Goal: Information Seeking & Learning: Learn about a topic

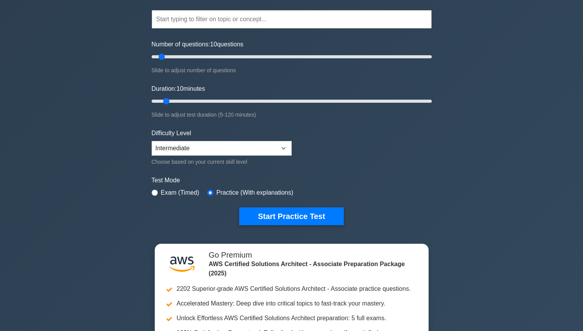
scroll to position [77, 0]
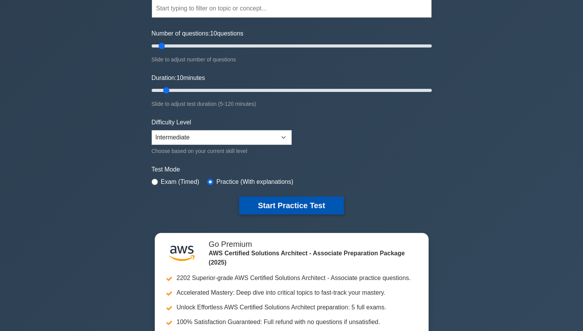
click at [272, 204] on button "Start Practice Test" at bounding box center [291, 205] width 104 height 18
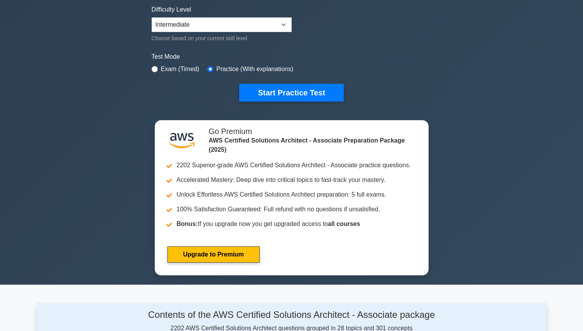
scroll to position [214, 0]
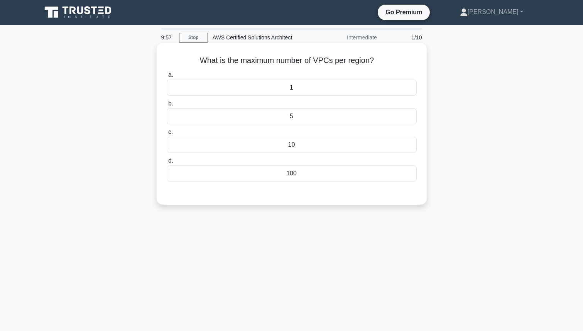
click at [288, 171] on div "100" at bounding box center [292, 173] width 250 height 16
click at [167, 163] on input "d. 100" at bounding box center [167, 160] width 0 height 5
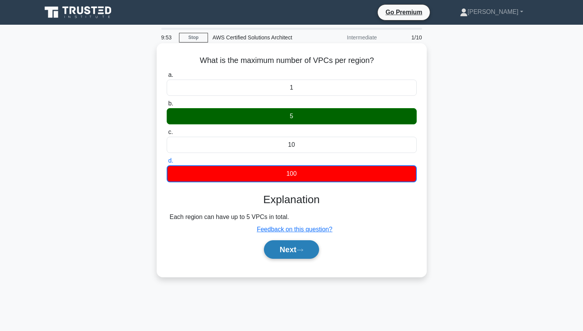
click at [289, 250] on button "Next" at bounding box center [291, 249] width 55 height 19
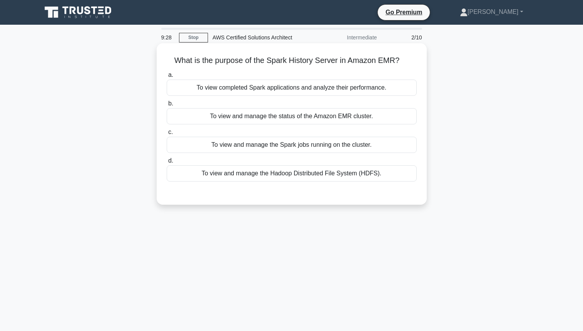
click at [291, 89] on div "To view completed Spark applications and analyze their performance." at bounding box center [292, 87] width 250 height 16
click at [167, 78] on input "a. To view completed Spark applications and analyze their performance." at bounding box center [167, 75] width 0 height 5
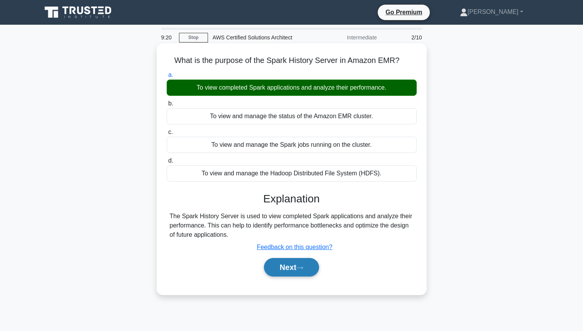
click at [272, 262] on button "Next" at bounding box center [291, 267] width 55 height 19
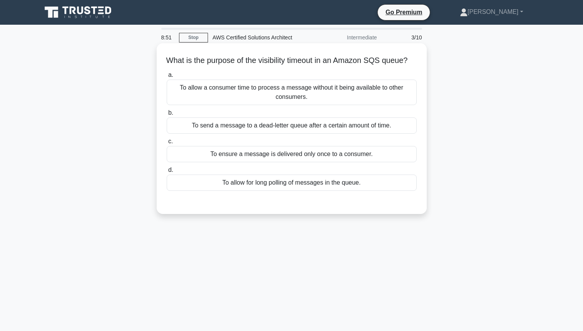
click at [250, 191] on div "To allow for long polling of messages in the queue." at bounding box center [292, 182] width 250 height 16
click at [167, 172] on input "d. To allow for long polling of messages in the queue." at bounding box center [167, 169] width 0 height 5
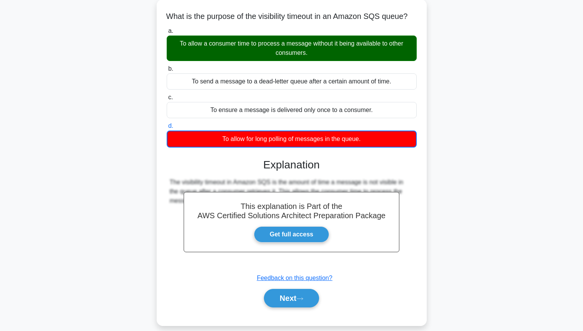
scroll to position [46, 0]
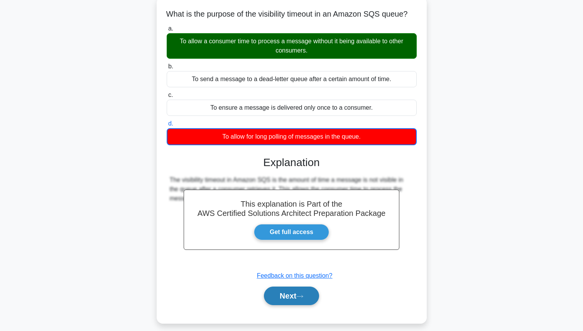
click at [293, 305] on button "Next" at bounding box center [291, 295] width 55 height 19
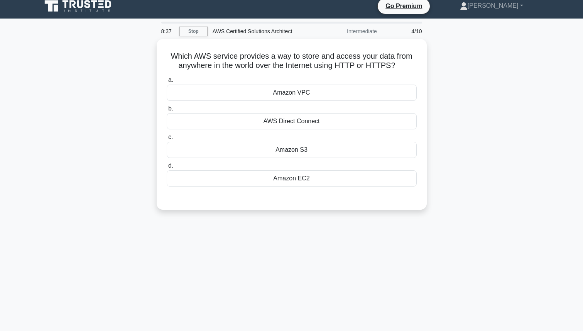
scroll to position [0, 0]
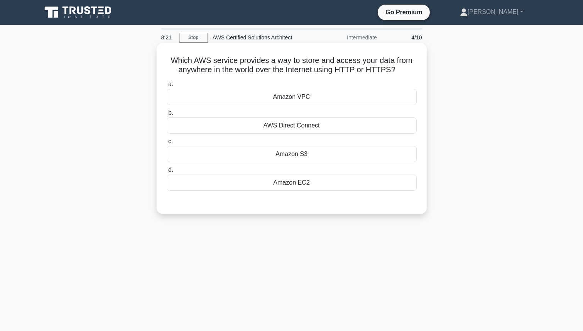
click at [286, 155] on div "Amazon S3" at bounding box center [292, 154] width 250 height 16
click at [167, 144] on input "c. Amazon S3" at bounding box center [167, 141] width 0 height 5
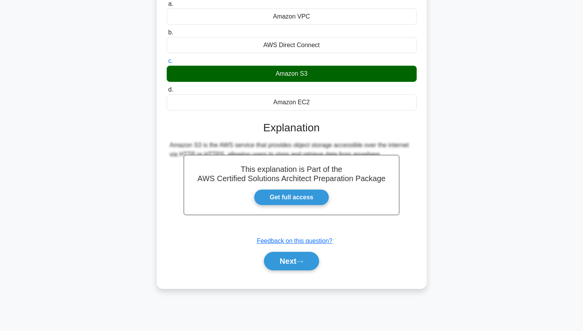
scroll to position [86, 0]
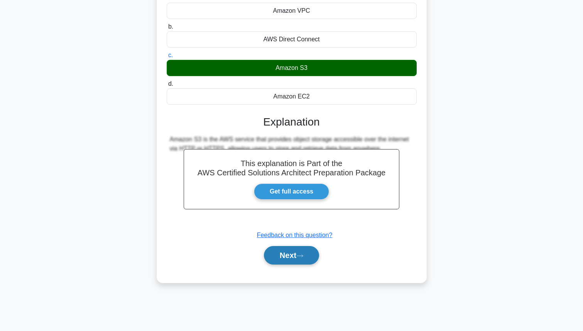
click at [286, 258] on button "Next" at bounding box center [291, 255] width 55 height 19
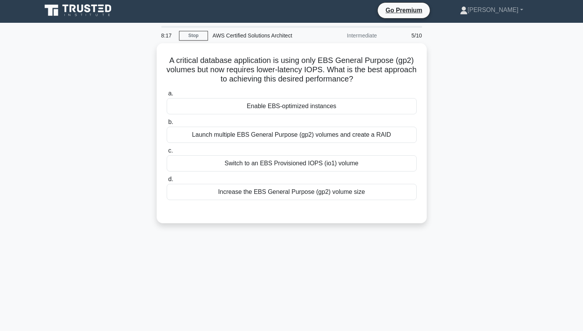
scroll to position [0, 0]
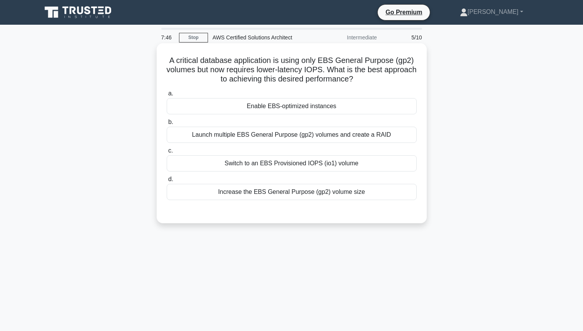
click at [277, 108] on div "Enable EBS-optimized instances" at bounding box center [292, 106] width 250 height 16
click at [167, 96] on input "a. Enable EBS-optimized instances" at bounding box center [167, 93] width 0 height 5
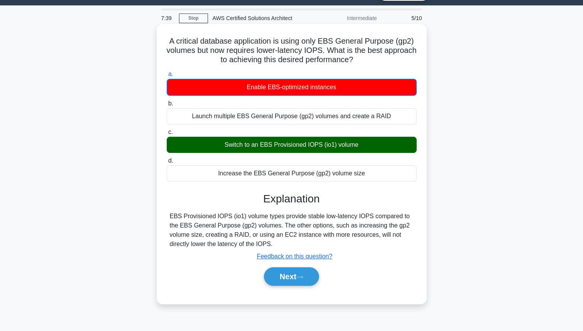
scroll to position [20, 0]
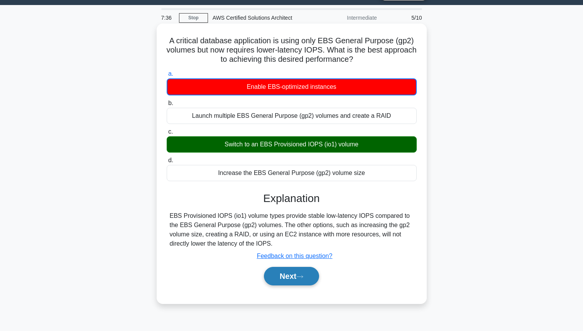
click at [287, 277] on button "Next" at bounding box center [291, 276] width 55 height 19
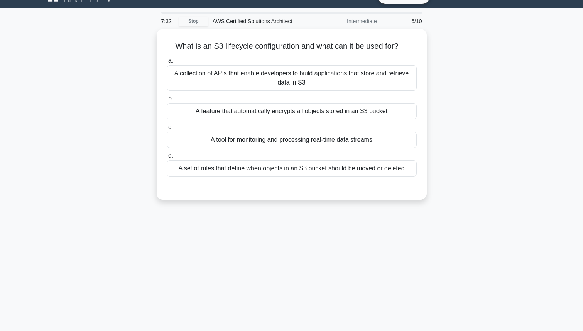
scroll to position [17, 0]
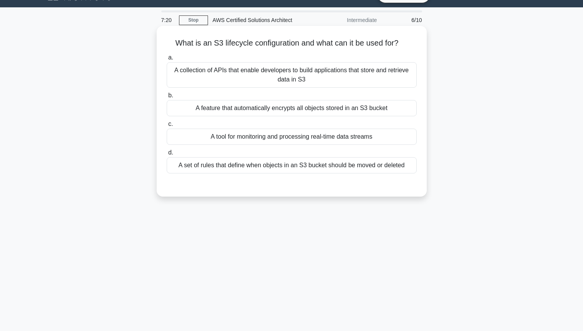
click at [301, 166] on div "A set of rules that define when objects in an S3 bucket should be moved or dele…" at bounding box center [292, 165] width 250 height 16
click at [167, 155] on input "d. A set of rules that define when objects in an S3 bucket should be moved or d…" at bounding box center [167, 152] width 0 height 5
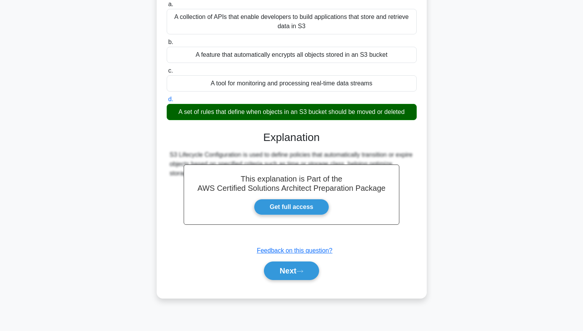
scroll to position [86, 0]
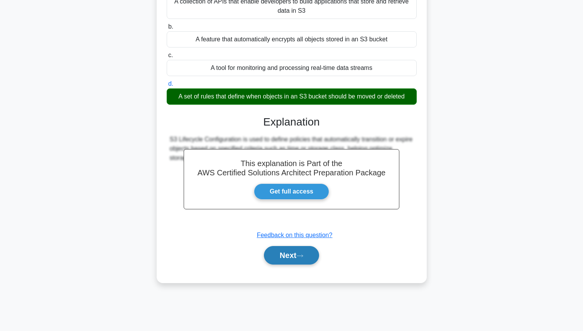
click at [293, 258] on button "Next" at bounding box center [291, 255] width 55 height 19
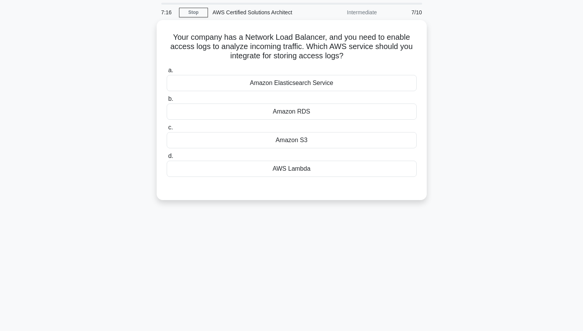
scroll to position [0, 0]
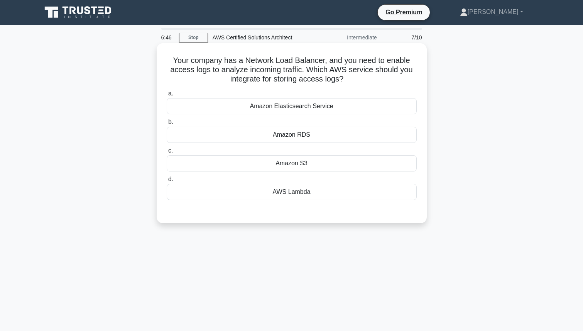
click at [285, 135] on div "Amazon RDS" at bounding box center [292, 135] width 250 height 16
click at [167, 125] on input "b. Amazon RDS" at bounding box center [167, 122] width 0 height 5
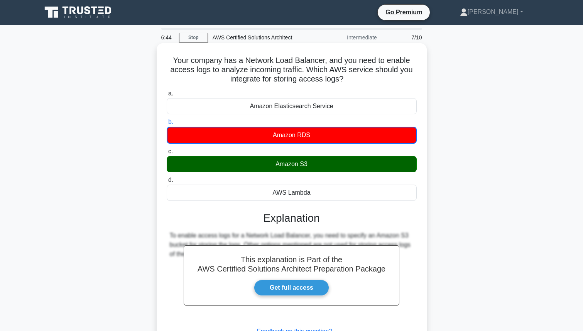
click at [277, 162] on div "Amazon S3" at bounding box center [292, 164] width 250 height 16
click at [167, 154] on input "c. Amazon S3" at bounding box center [167, 151] width 0 height 5
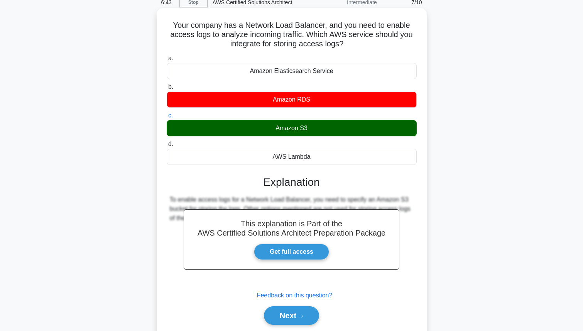
scroll to position [39, 0]
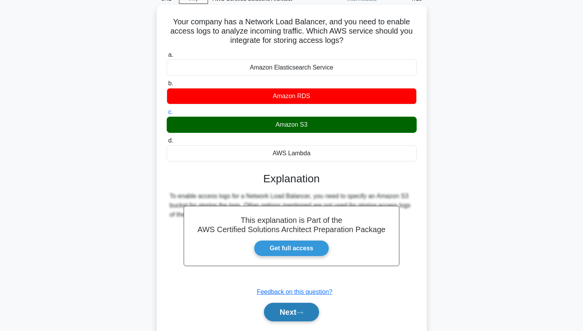
click at [277, 311] on button "Next" at bounding box center [291, 311] width 55 height 19
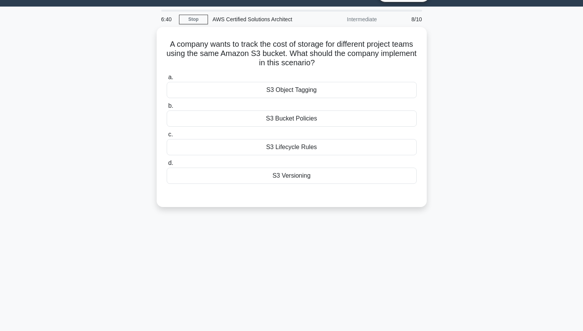
scroll to position [0, 0]
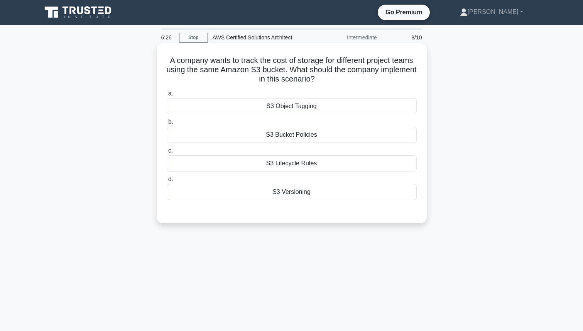
click at [312, 135] on div "S3 Bucket Policies" at bounding box center [292, 135] width 250 height 16
click at [167, 125] on input "b. S3 Bucket Policies" at bounding box center [167, 122] width 0 height 5
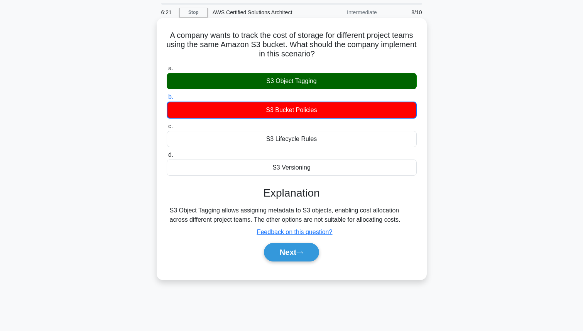
scroll to position [28, 0]
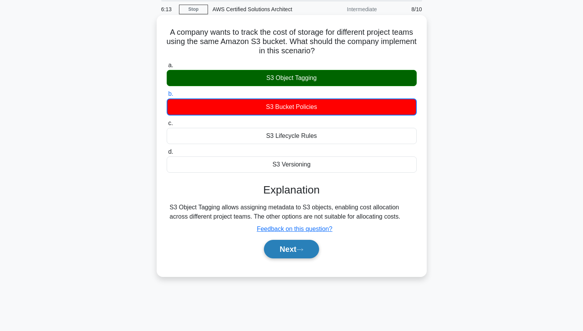
click at [279, 253] on button "Next" at bounding box center [291, 249] width 55 height 19
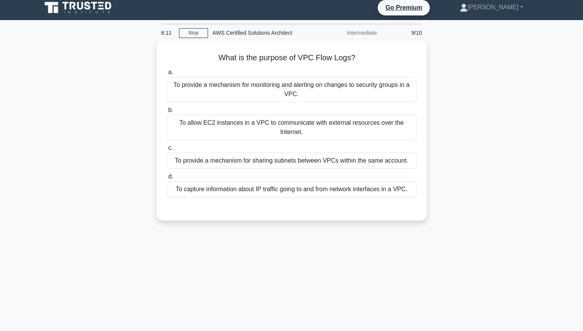
scroll to position [2, 0]
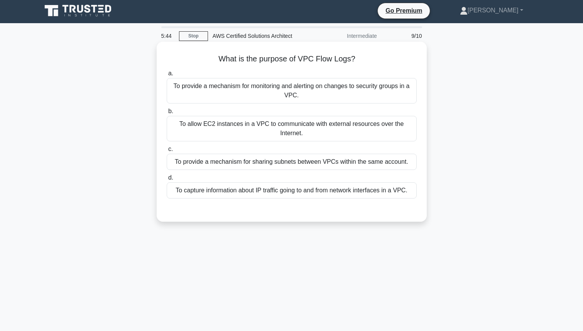
click at [297, 189] on div "To capture information about IP traffic going to and from network interfaces in…" at bounding box center [292, 190] width 250 height 16
click at [167, 180] on input "d. To capture information about IP traffic going to and from network interfaces…" at bounding box center [167, 177] width 0 height 5
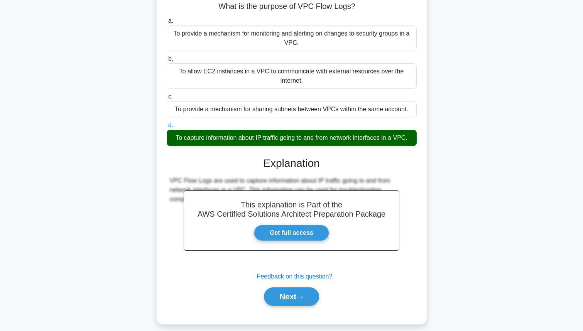
scroll to position [86, 0]
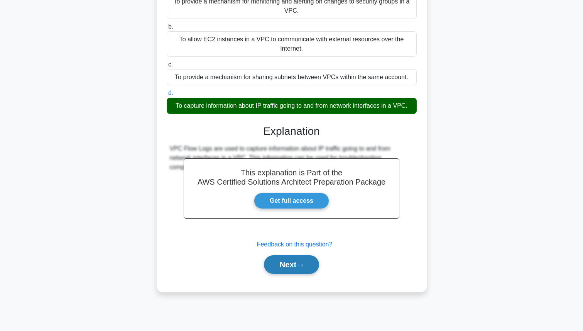
click at [288, 259] on button "Next" at bounding box center [291, 264] width 55 height 19
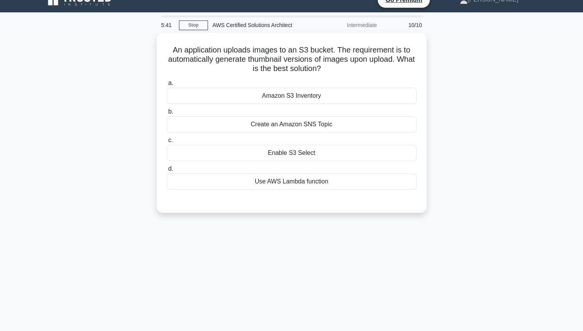
scroll to position [0, 0]
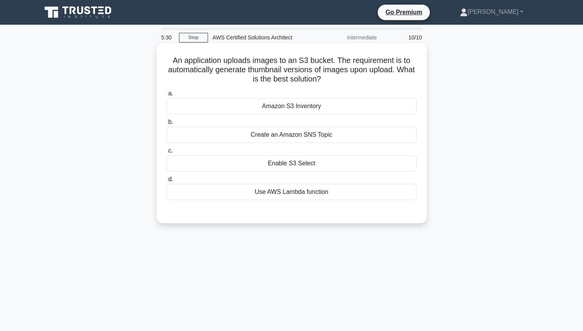
click at [303, 200] on div "a. Amazon S3 Inventory b. Create an Amazon SNS Topic" at bounding box center [291, 144] width 259 height 114
click at [300, 195] on div "Use AWS Lambda function" at bounding box center [292, 192] width 250 height 16
click at [167, 182] on input "d. Use AWS Lambda function" at bounding box center [167, 179] width 0 height 5
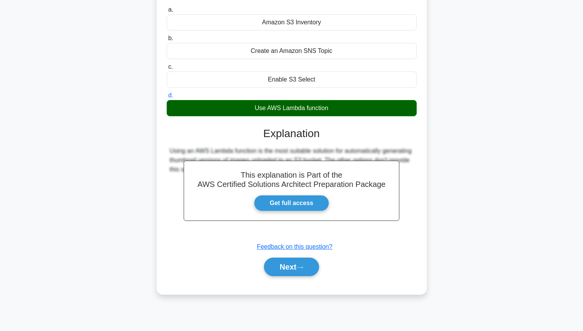
scroll to position [86, 0]
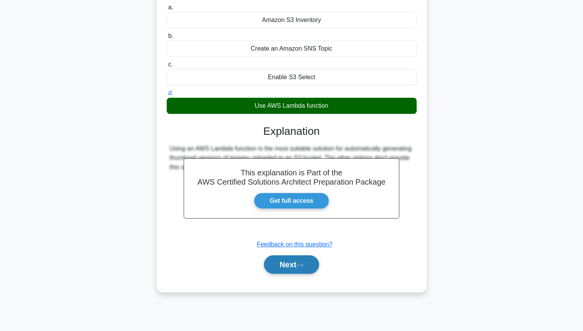
click at [291, 264] on button "Next" at bounding box center [291, 264] width 55 height 19
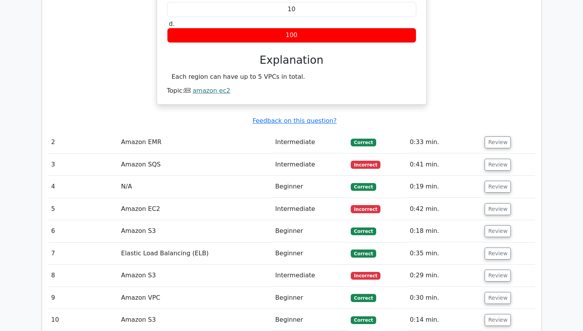
scroll to position [745, 0]
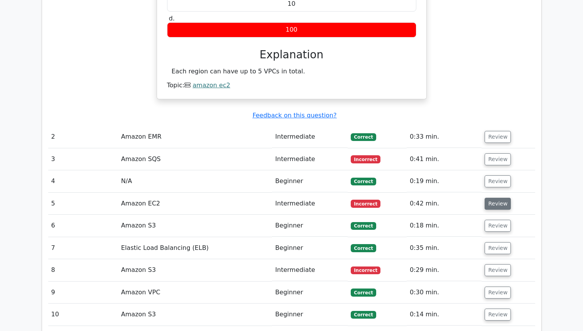
click at [488, 197] on button "Review" at bounding box center [497, 203] width 26 height 12
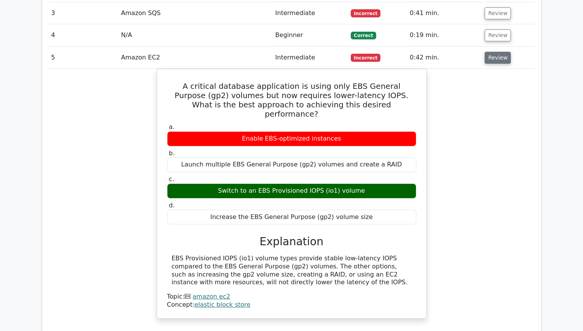
scroll to position [899, 0]
